Goal: Transaction & Acquisition: Book appointment/travel/reservation

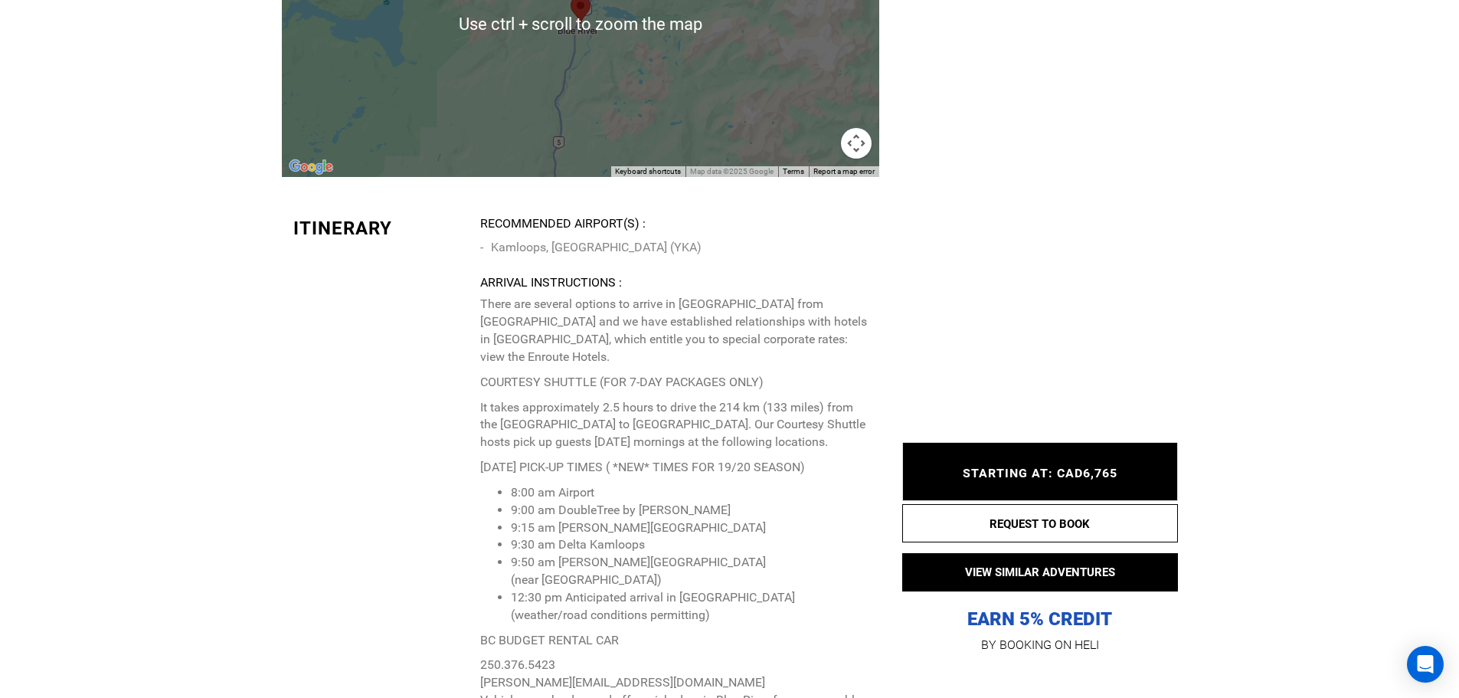
scroll to position [3813, 0]
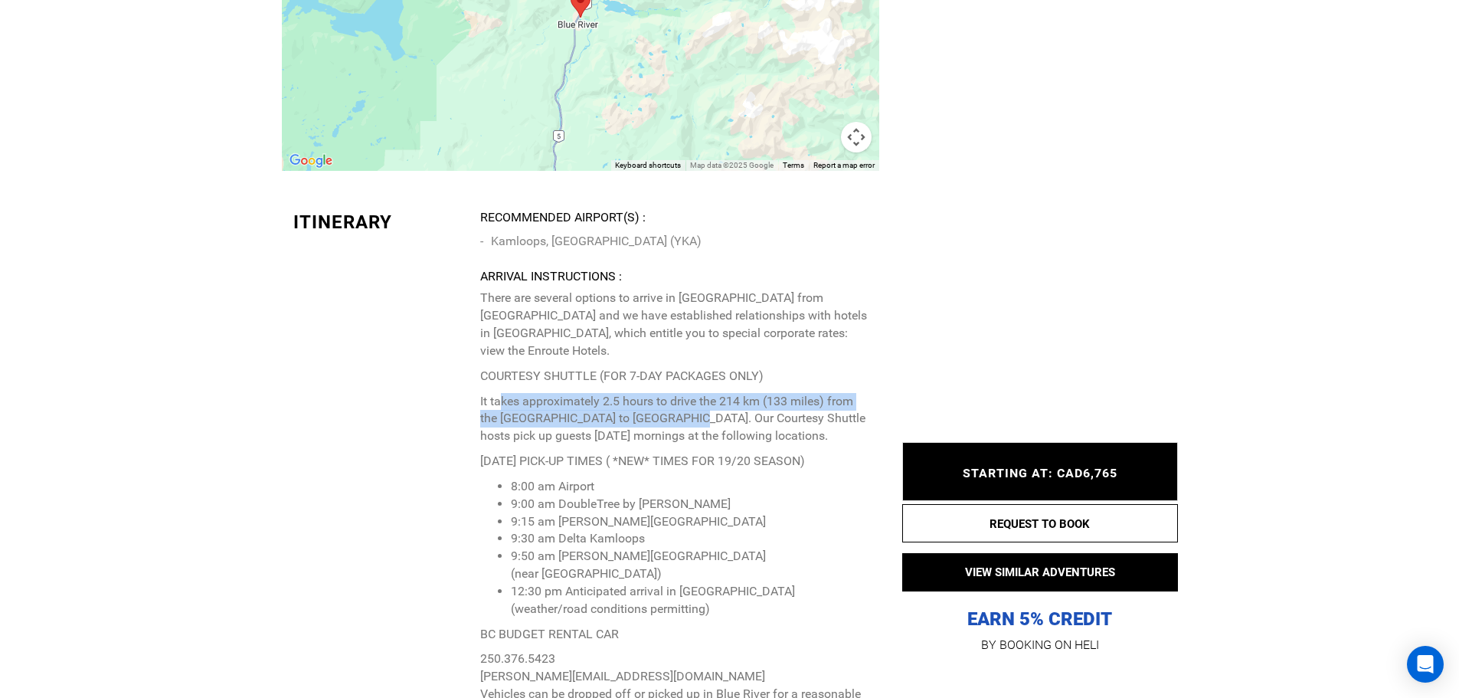
drag, startPoint x: 499, startPoint y: 375, endPoint x: 675, endPoint y: 397, distance: 177.4
click at [675, 397] on p "It takes approximately 2.5 hours to drive the 214 km (133 miles) from the Kamlo…" at bounding box center [673, 419] width 387 height 53
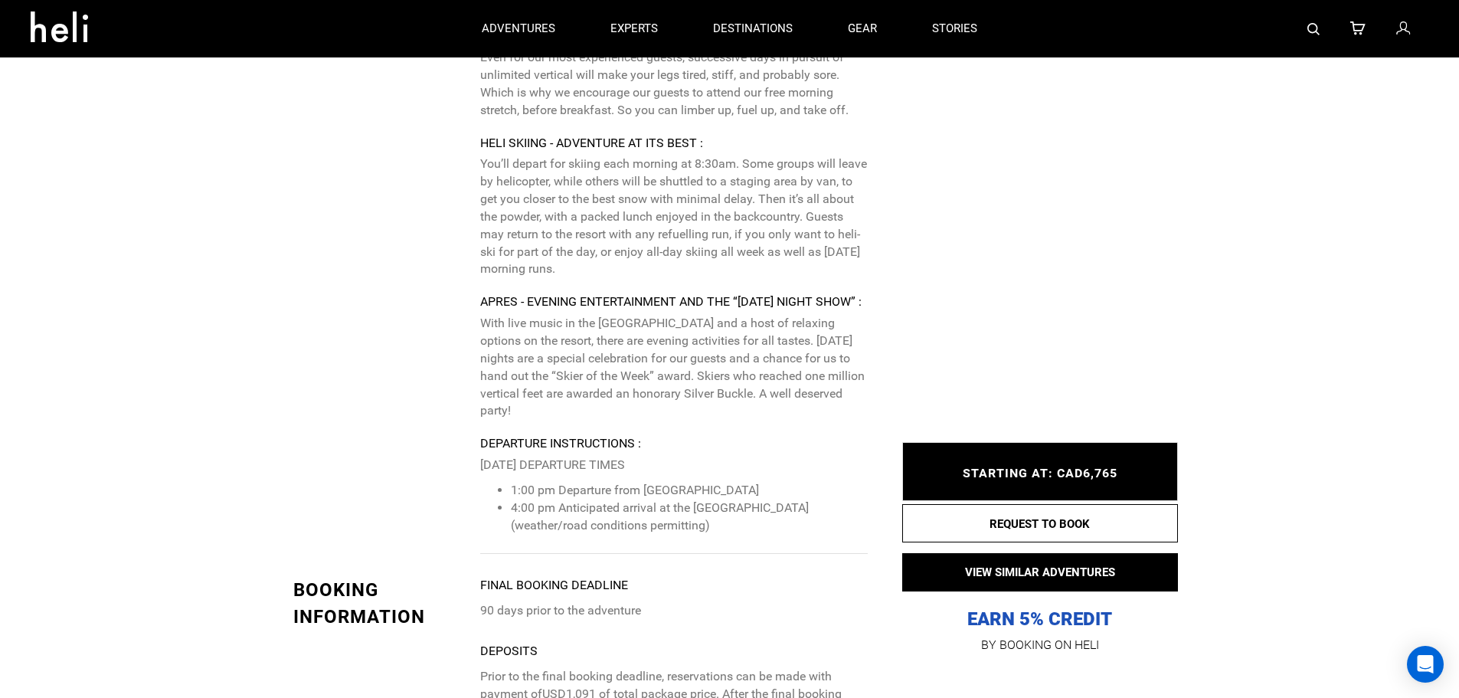
scroll to position [5421, 0]
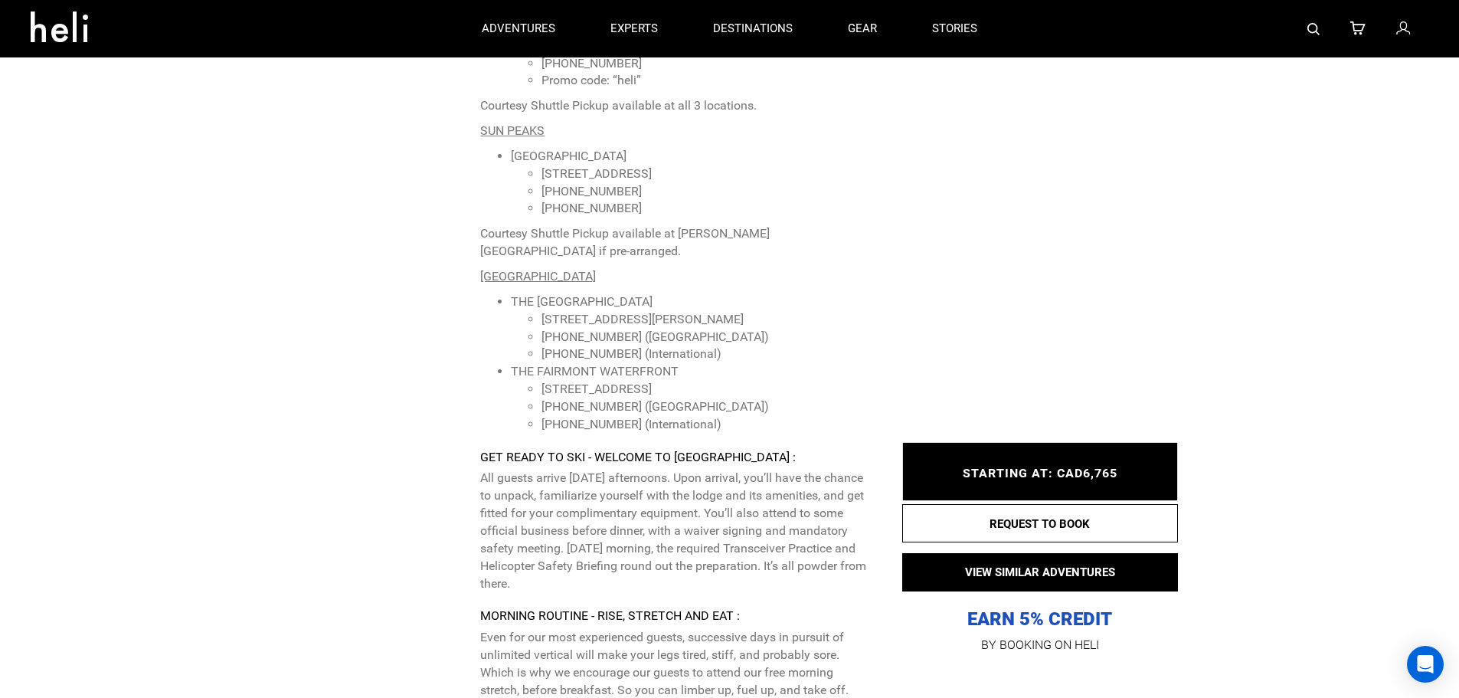
scroll to position [4885, 0]
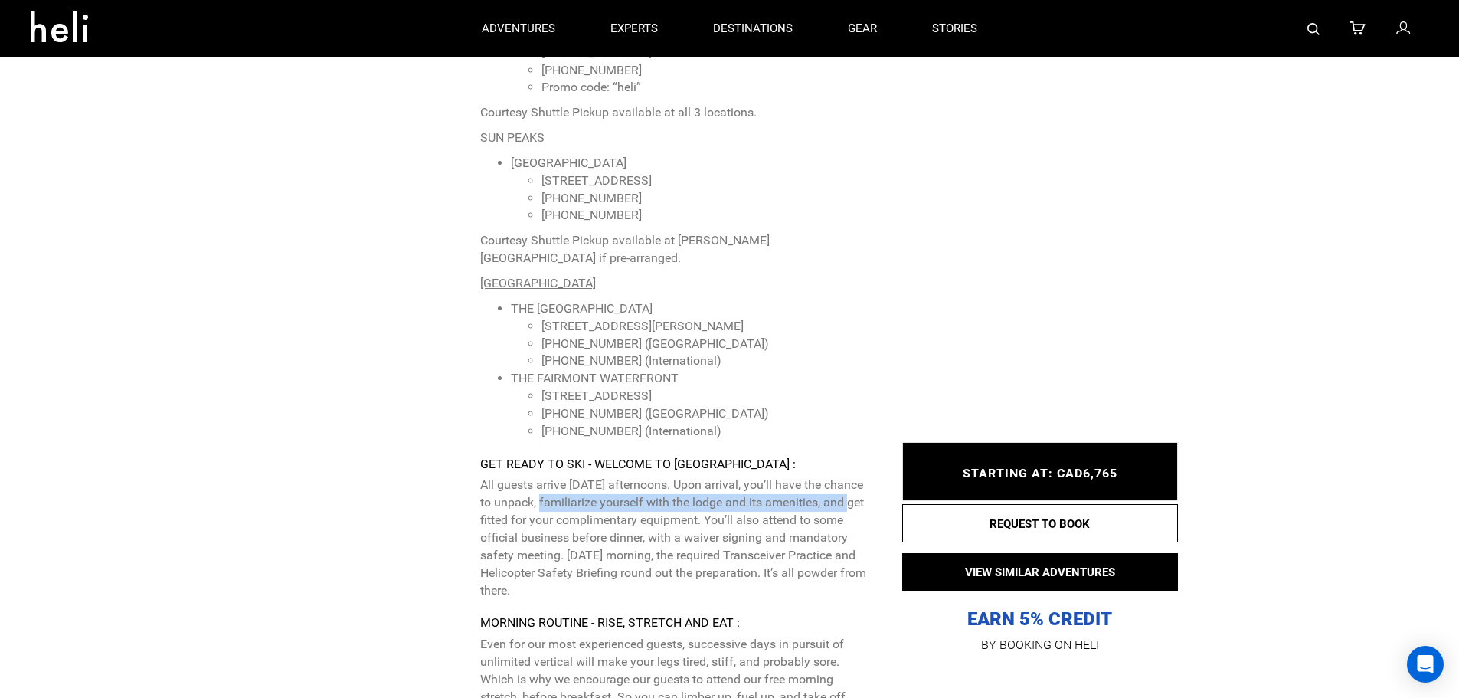
drag, startPoint x: 560, startPoint y: 446, endPoint x: 865, endPoint y: 447, distance: 304.8
click at [865, 476] on p "All guests arrive on Saturday afternoons. Upon arrival, you’ll have the chance …" at bounding box center [673, 537] width 387 height 123
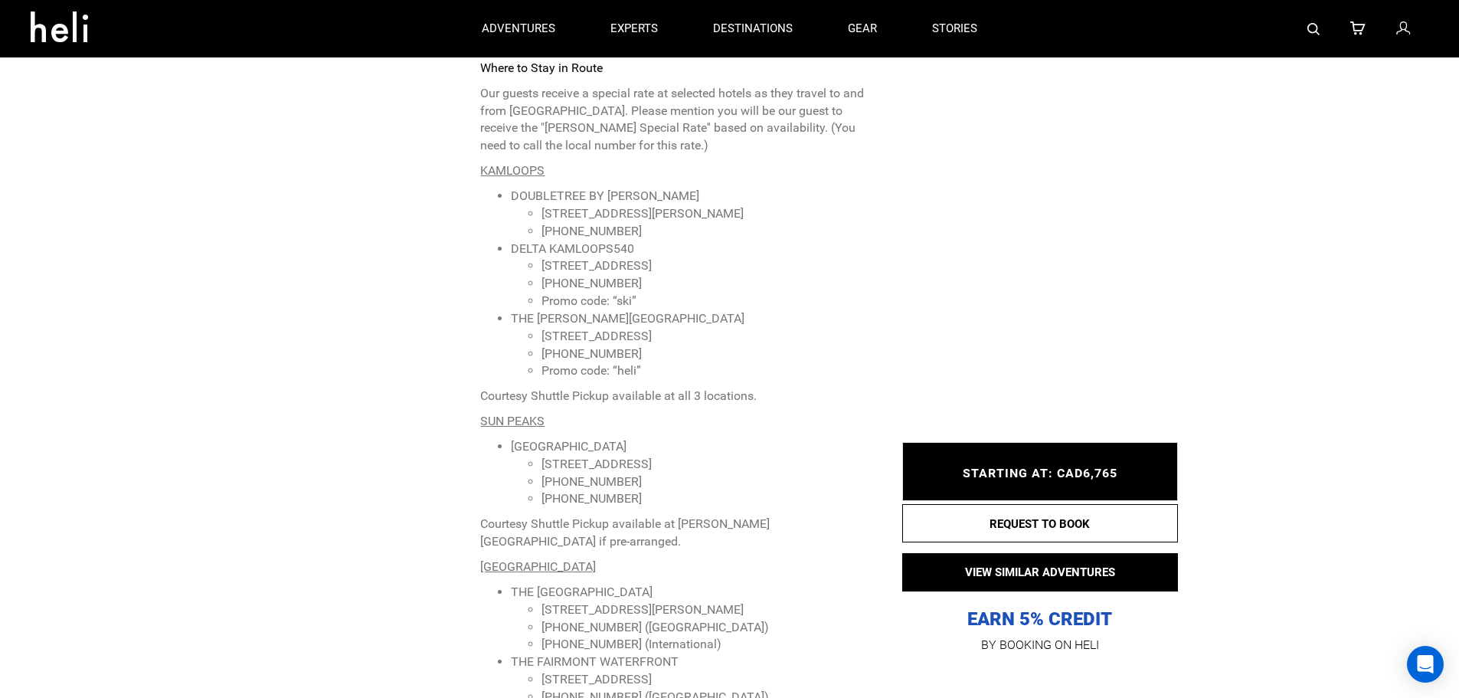
scroll to position [4578, 0]
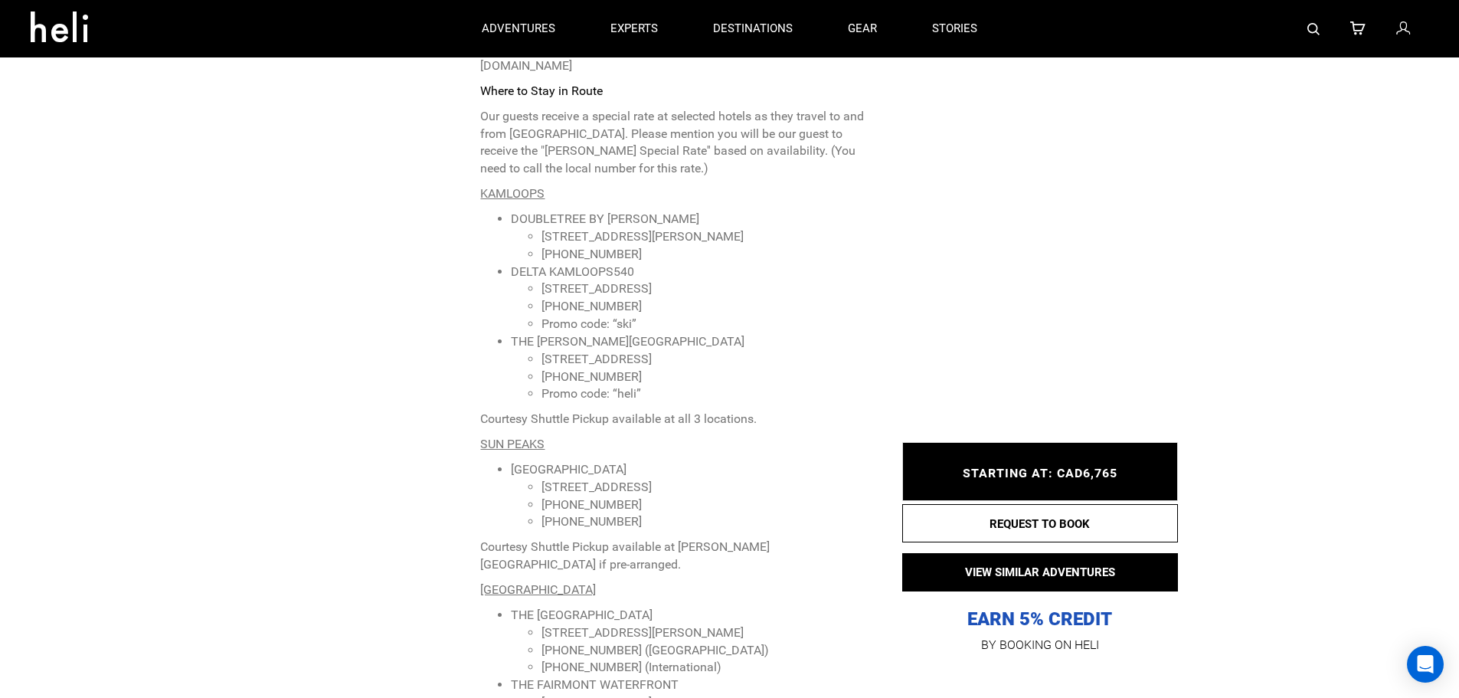
drag, startPoint x: 512, startPoint y: 306, endPoint x: 780, endPoint y: 298, distance: 268.9
click at [783, 333] on li "THE THOMPSON HOTEL & CONFERENCE CENTRE 650 Victoria Street, Kamloops, BC V2C 2B…" at bounding box center [689, 368] width 356 height 70
drag, startPoint x: 760, startPoint y: 297, endPoint x: 669, endPoint y: 303, distance: 91.3
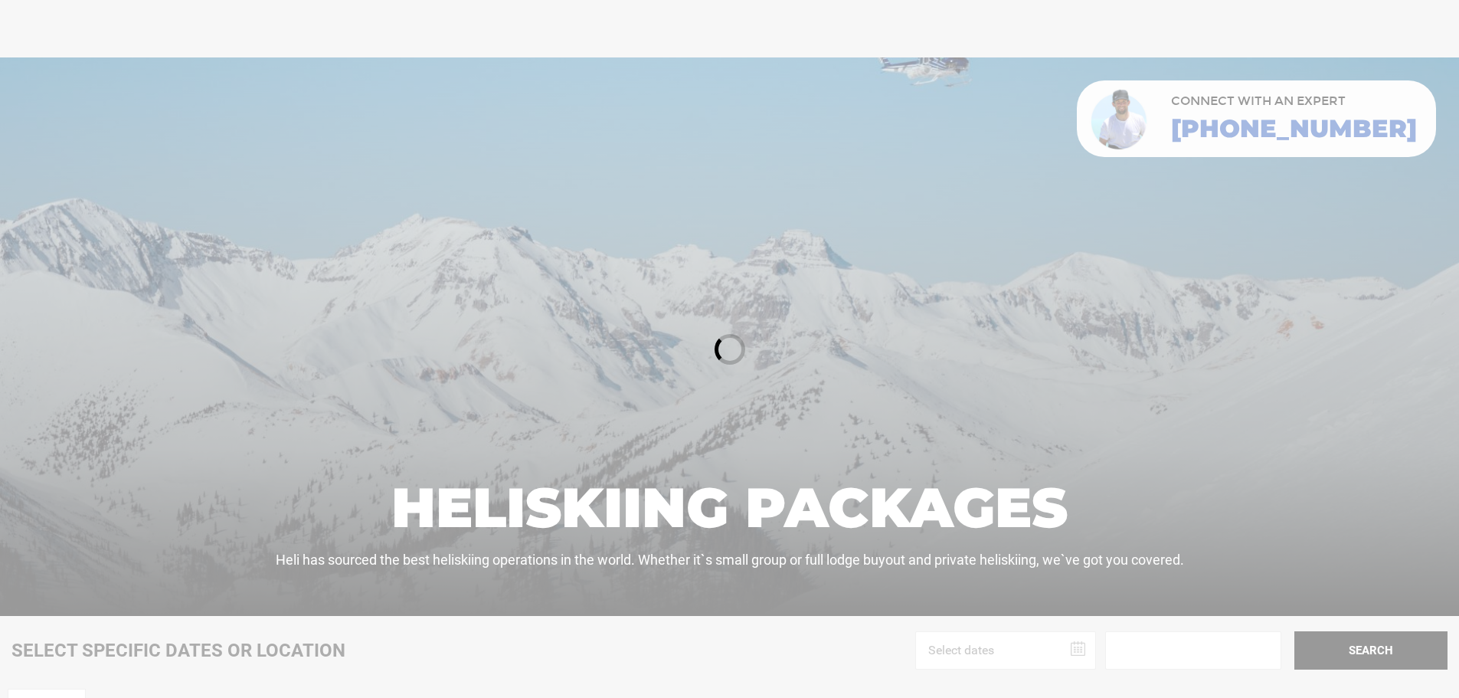
scroll to position [610, 0]
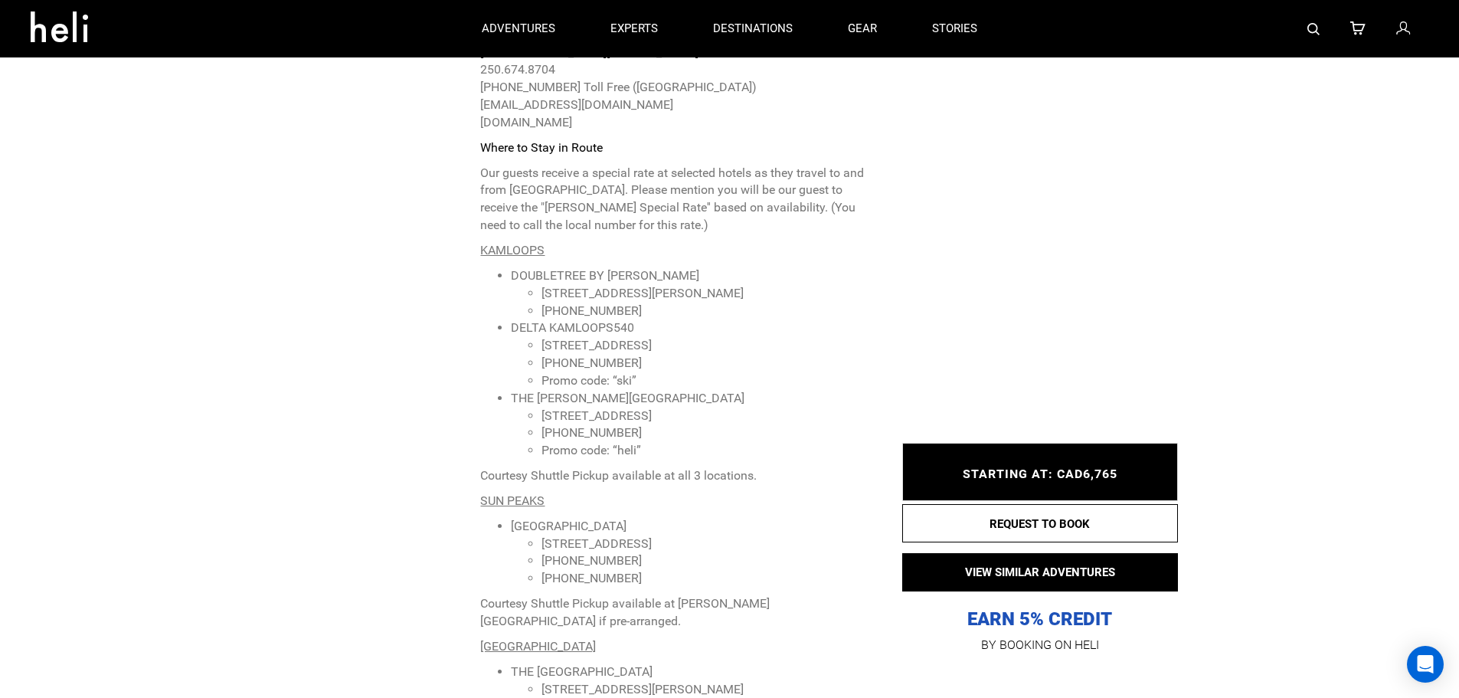
scroll to position [4467, 0]
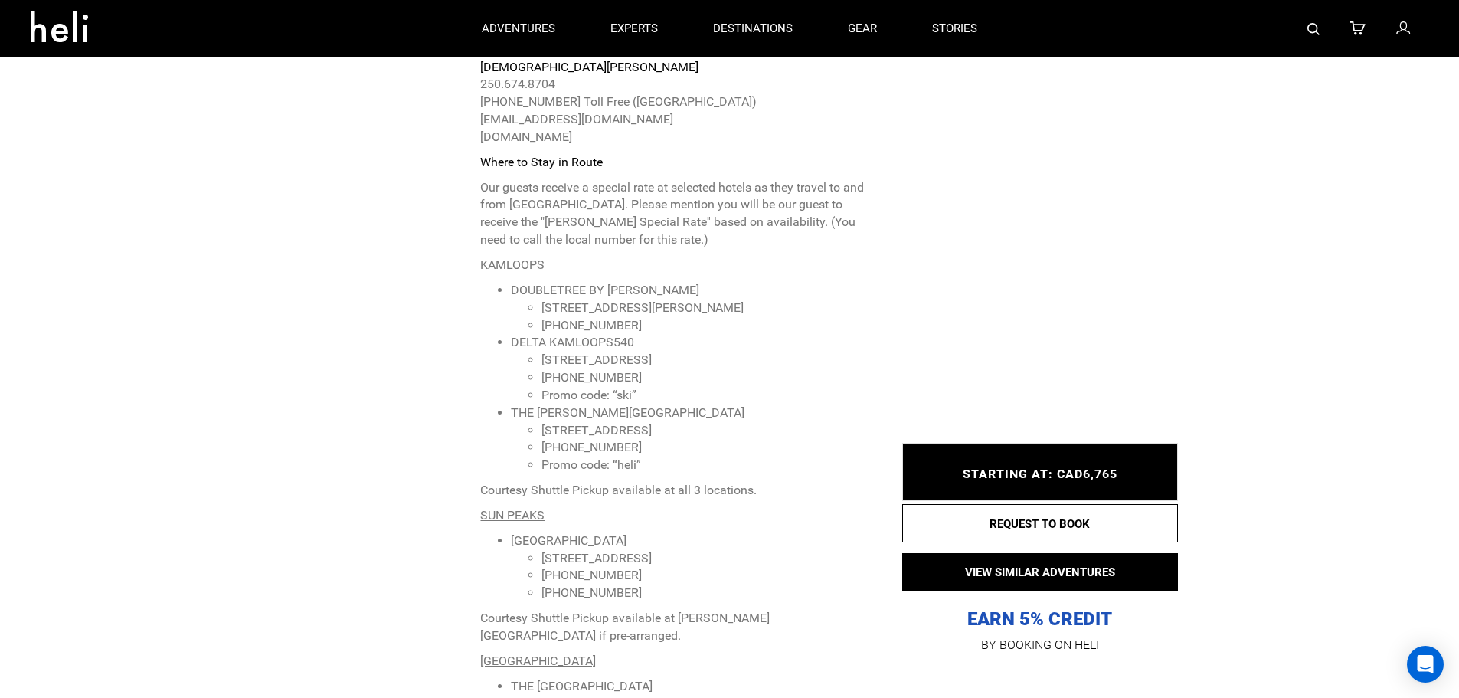
drag, startPoint x: 514, startPoint y: 381, endPoint x: 783, endPoint y: 379, distance: 269.6
click at [783, 404] on li "THE THOMPSON HOTEL & CONFERENCE CENTRE 650 Victoria Street, Kamloops, BC V2C 2B…" at bounding box center [689, 439] width 356 height 70
